Goal: Information Seeking & Learning: Learn about a topic

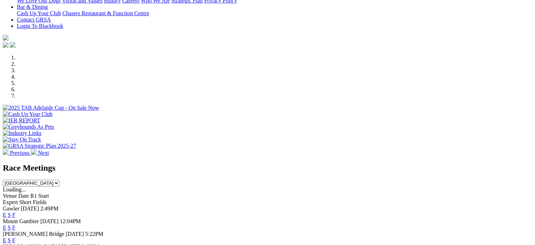
scroll to position [176, 0]
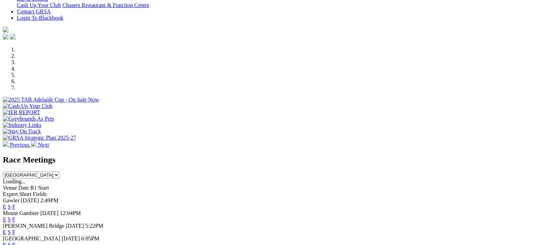
click at [15, 203] on link "F" at bounding box center [13, 206] width 3 height 6
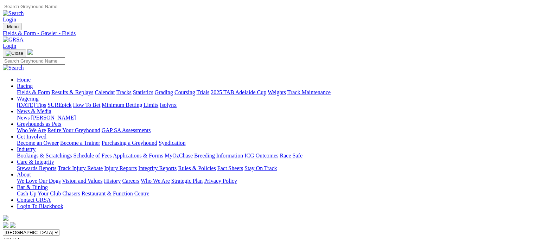
click at [153, 89] on link "Statistics" at bounding box center [143, 92] width 20 height 6
type input "GAVIN HARRIS"
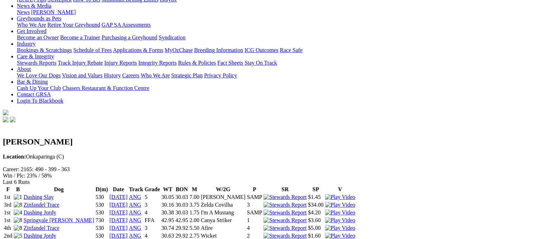
scroll to position [106, 0]
click at [83, 218] on link "Springvale Bray" at bounding box center [59, 221] width 70 height 6
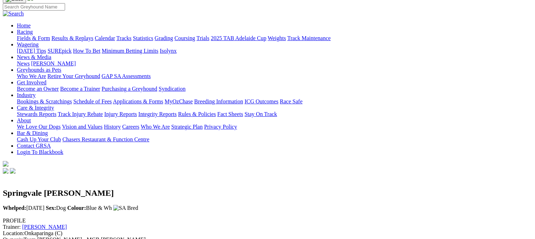
scroll to position [70, 0]
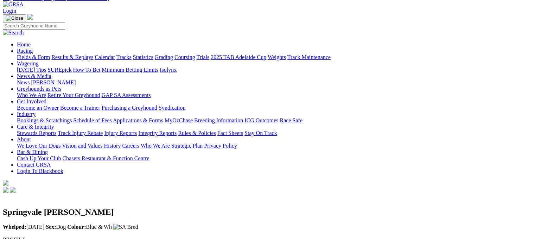
scroll to position [0, 0]
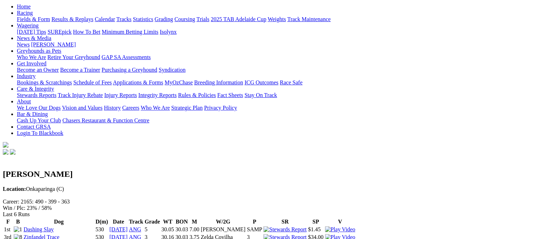
scroll to position [69, 0]
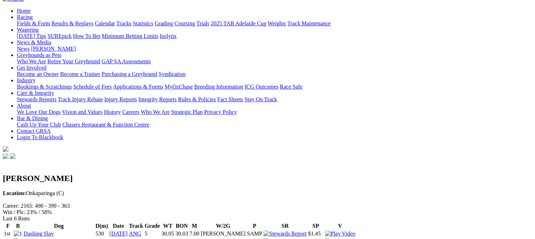
click at [54, 231] on link "Dashing Slay" at bounding box center [39, 234] width 30 height 6
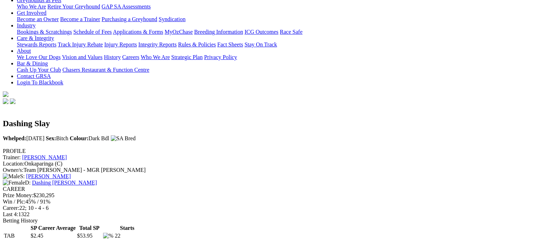
scroll to position [106, 0]
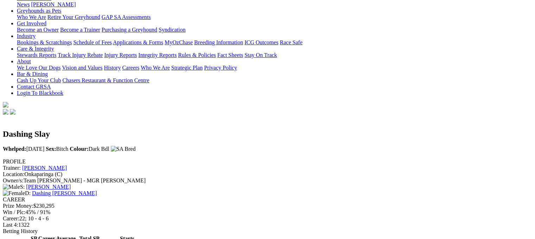
scroll to position [70, 0]
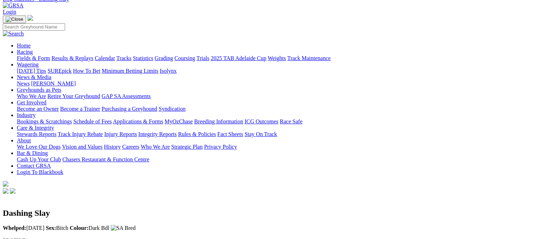
scroll to position [0, 0]
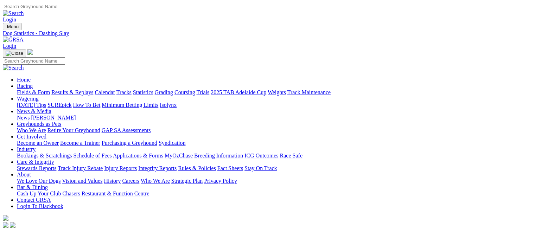
click at [266, 89] on link "2025 TAB Adelaide Cup" at bounding box center [239, 92] width 56 height 6
click at [115, 89] on link "Calendar" at bounding box center [105, 92] width 20 height 6
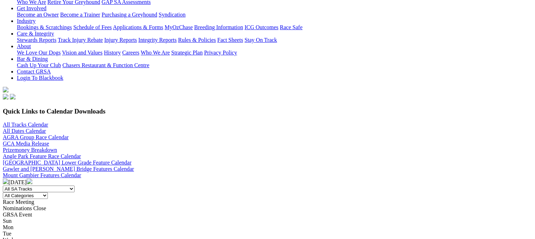
scroll to position [141, 0]
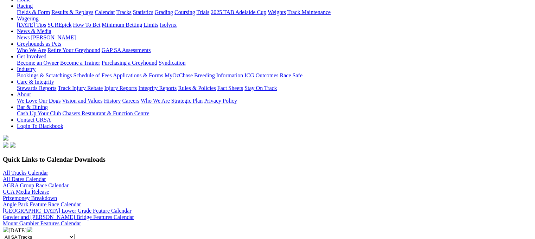
scroll to position [35, 0]
